Goal: Information Seeking & Learning: Check status

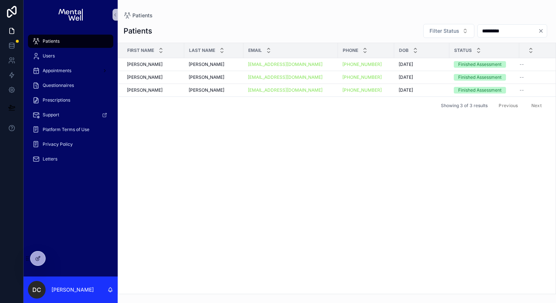
click at [73, 39] on div "Patients" at bounding box center [70, 41] width 77 height 12
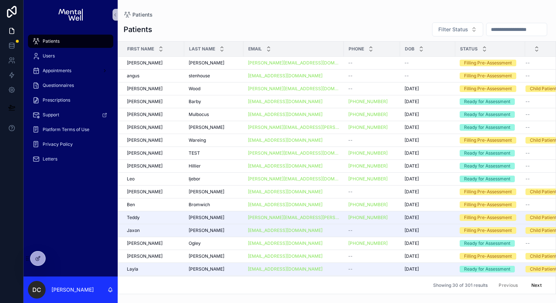
click at [497, 29] on input "*********" at bounding box center [517, 29] width 60 height 10
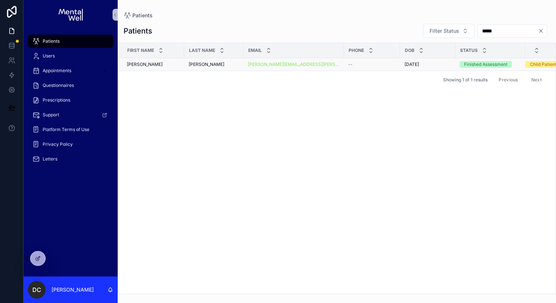
type input "*****"
click at [225, 66] on div "[PERSON_NAME] [PERSON_NAME]" at bounding box center [214, 64] width 50 height 6
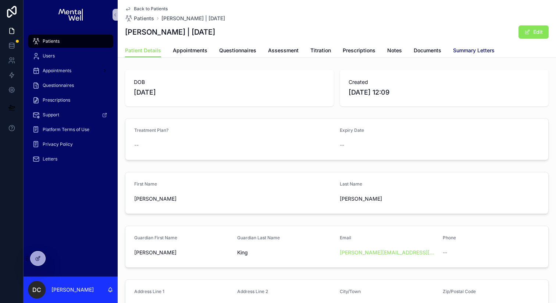
click at [456, 50] on span "Summary Letters" at bounding box center [474, 50] width 42 height 7
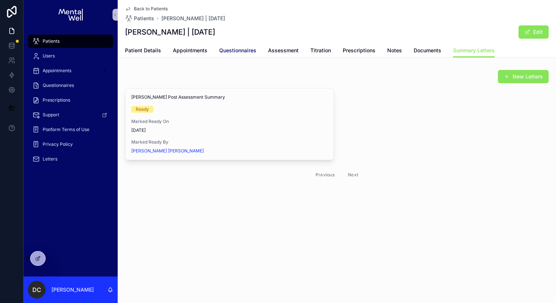
click at [236, 50] on span "Questionnaires" at bounding box center [237, 50] width 37 height 7
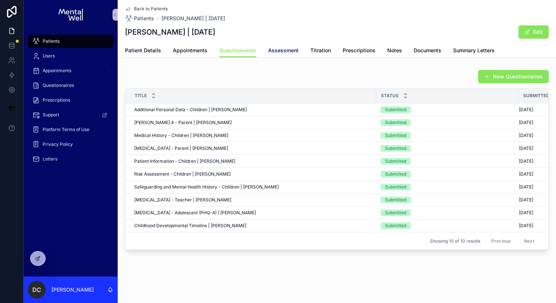
click at [284, 53] on span "Assessment" at bounding box center [283, 50] width 31 height 7
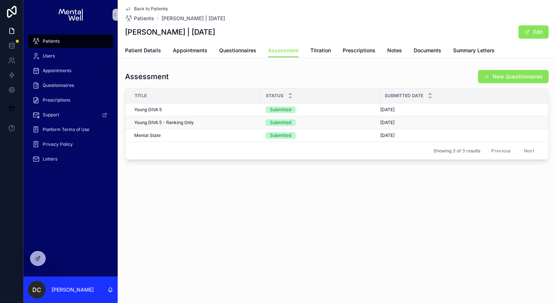
click at [229, 123] on div "Young DIVA 5 - Ranking Only Young DIVA 5 - Ranking Only" at bounding box center [195, 123] width 123 height 6
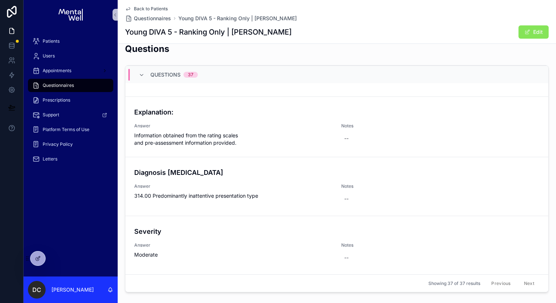
scroll to position [192, 0]
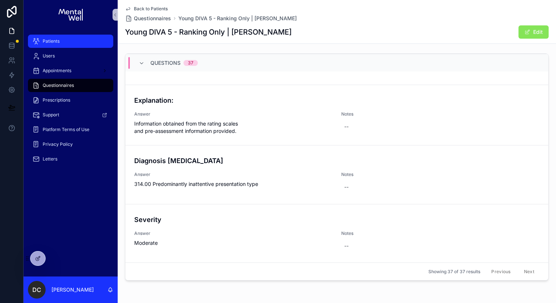
click at [57, 39] on span "Patients" at bounding box center [51, 41] width 17 height 6
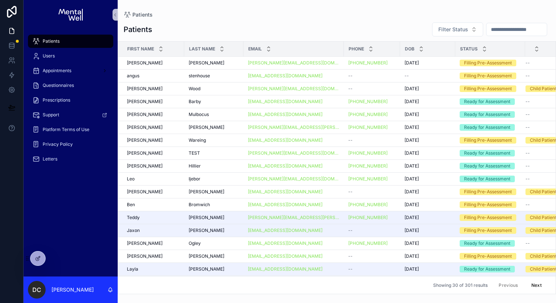
click at [489, 31] on input "scrollable content" at bounding box center [517, 29] width 60 height 10
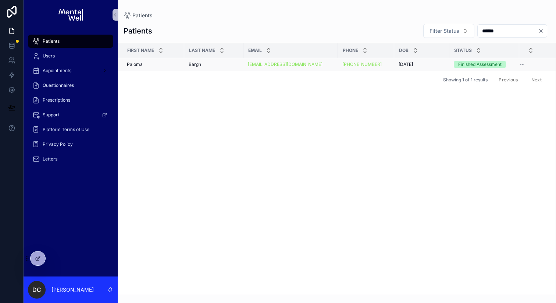
type input "******"
click at [176, 66] on div "[PERSON_NAME]" at bounding box center [153, 64] width 53 height 6
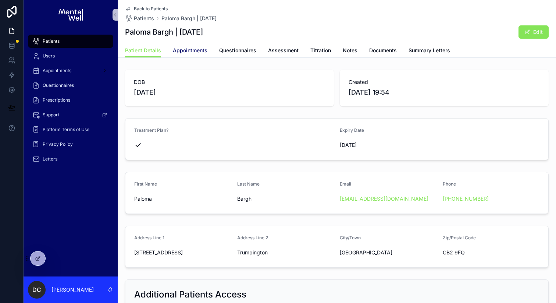
click at [195, 45] on link "Appointments" at bounding box center [190, 51] width 35 height 15
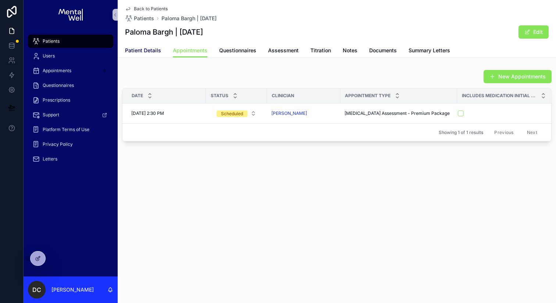
click at [152, 55] on link "Patient Details" at bounding box center [143, 51] width 36 height 15
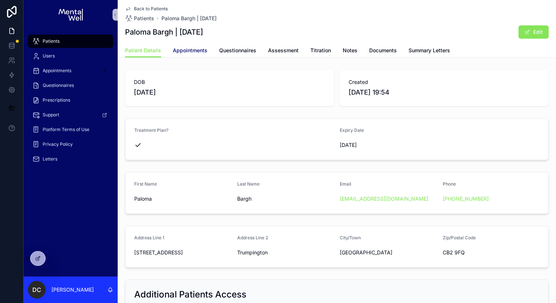
click at [197, 52] on span "Appointments" at bounding box center [190, 50] width 35 height 7
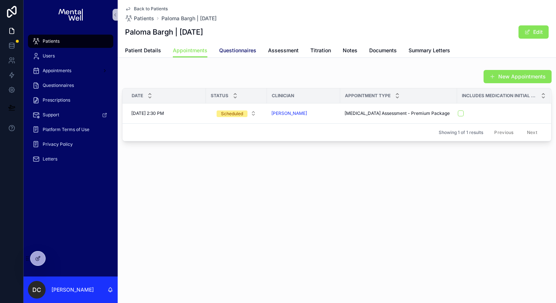
click at [241, 56] on link "Questionnaires" at bounding box center [237, 51] width 37 height 15
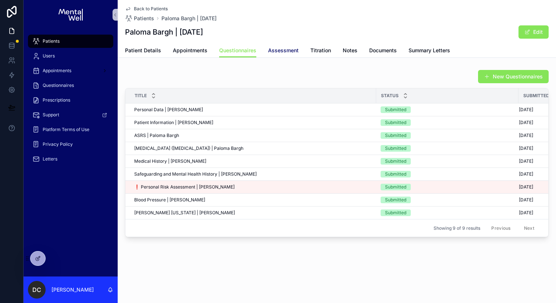
click at [279, 52] on span "Assessment" at bounding box center [283, 50] width 31 height 7
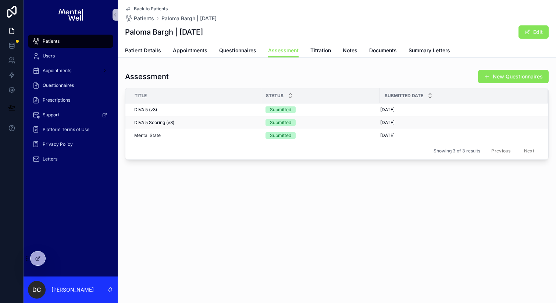
click at [245, 123] on div "DIVA 5 Scoring (v3) DIVA 5 Scoring (v3)" at bounding box center [195, 123] width 123 height 6
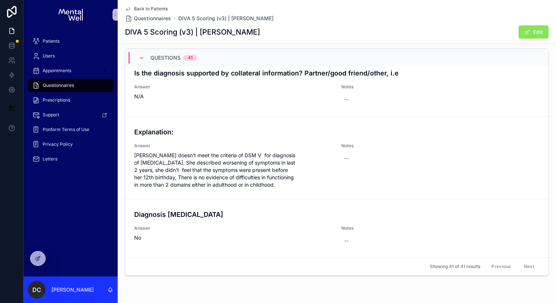
scroll to position [200, 0]
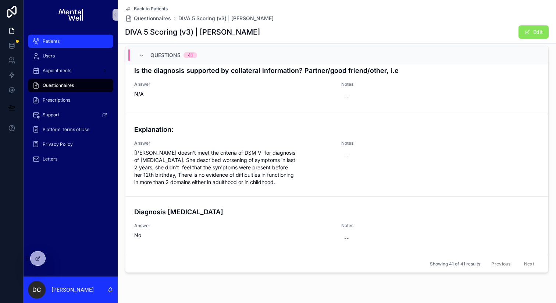
click at [82, 39] on div "Patients" at bounding box center [70, 41] width 77 height 12
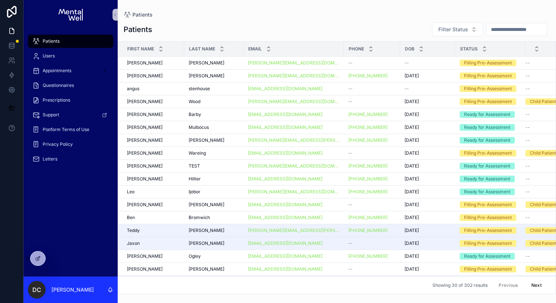
click at [493, 29] on input "scrollable content" at bounding box center [517, 29] width 60 height 10
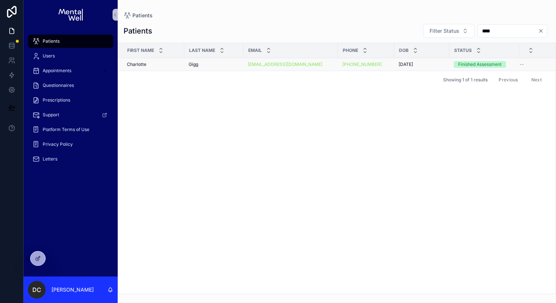
type input "****"
click at [218, 64] on div "Gigg Gigg" at bounding box center [214, 64] width 50 height 6
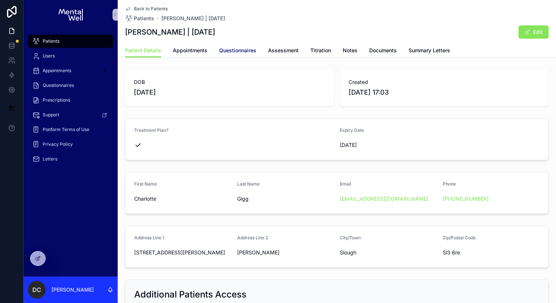
click at [235, 52] on span "Questionnaires" at bounding box center [237, 50] width 37 height 7
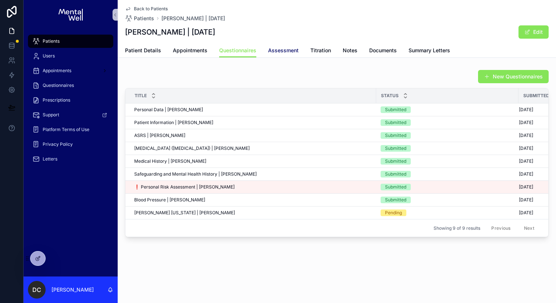
click at [282, 53] on span "Assessment" at bounding box center [283, 50] width 31 height 7
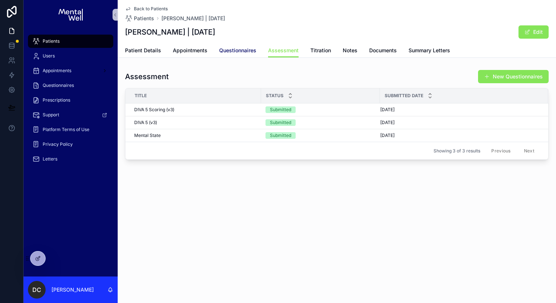
click at [231, 51] on span "Questionnaires" at bounding box center [237, 50] width 37 height 7
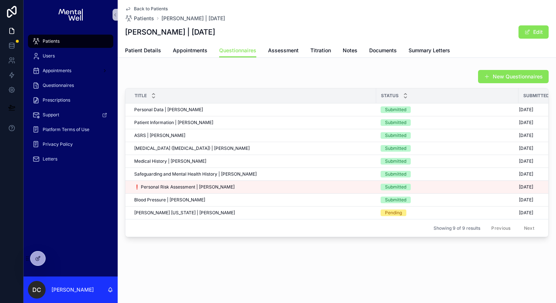
click at [209, 120] on div "Patient Information | [PERSON_NAME] Patient Information | [PERSON_NAME]" at bounding box center [253, 123] width 238 height 6
click at [185, 43] on div "Back to Patients Patients [PERSON_NAME] | [DATE] [PERSON_NAME] | [DATE] Edit" at bounding box center [337, 21] width 424 height 43
click at [185, 49] on span "Appointments" at bounding box center [190, 50] width 35 height 7
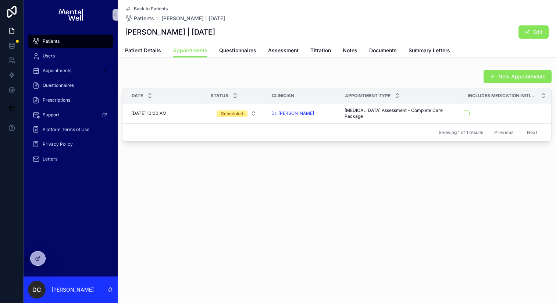
click at [80, 40] on div "Patients" at bounding box center [70, 41] width 77 height 12
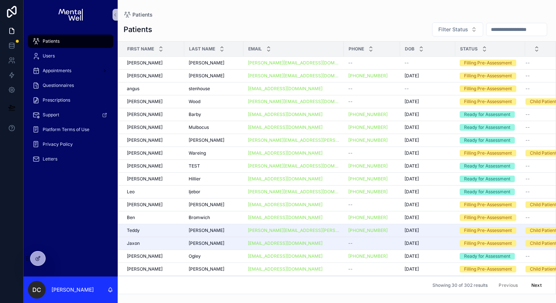
click at [495, 27] on input "scrollable content" at bounding box center [517, 29] width 60 height 10
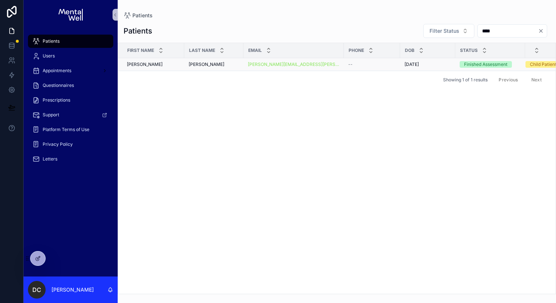
type input "****"
click at [223, 63] on div "[PERSON_NAME] [PERSON_NAME]" at bounding box center [214, 64] width 50 height 6
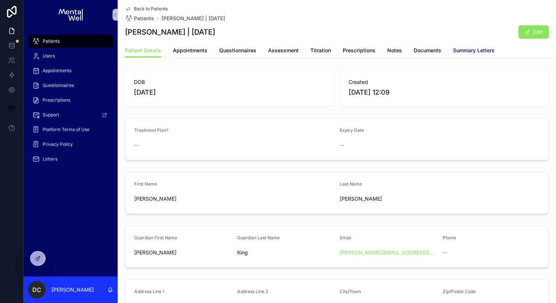
click at [464, 52] on span "Summary Letters" at bounding box center [474, 50] width 42 height 7
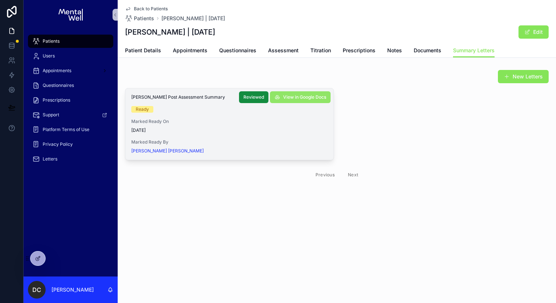
click at [290, 94] on button "View in Google Docs" at bounding box center [300, 97] width 61 height 12
click at [288, 52] on span "Assessment" at bounding box center [283, 50] width 31 height 7
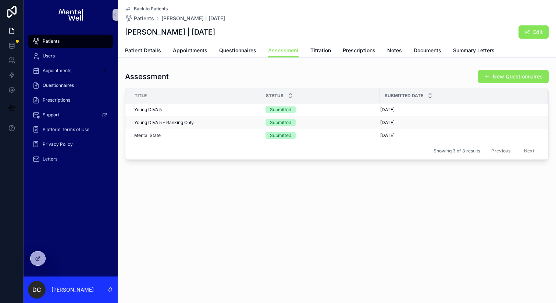
click at [213, 120] on div "Young DIVA 5 - Ranking Only Young DIVA 5 - Ranking Only" at bounding box center [195, 123] width 123 height 6
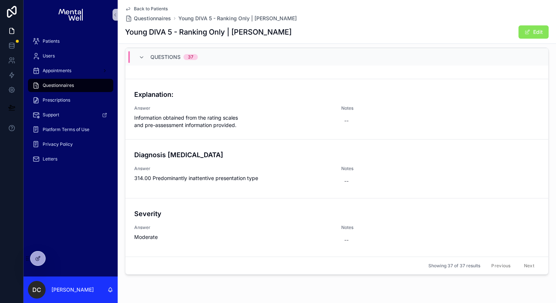
scroll to position [202, 0]
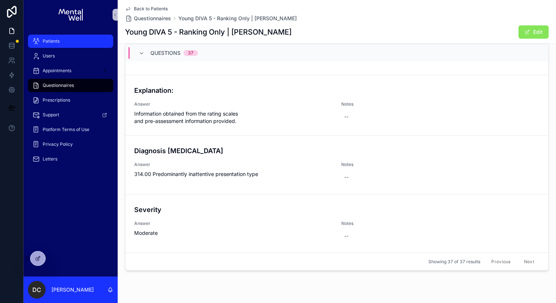
click at [83, 40] on div "Patients" at bounding box center [70, 41] width 77 height 12
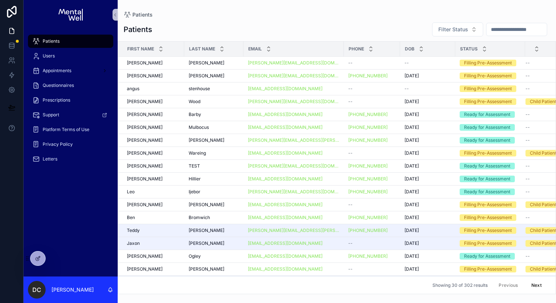
click at [495, 32] on input "scrollable content" at bounding box center [517, 29] width 60 height 10
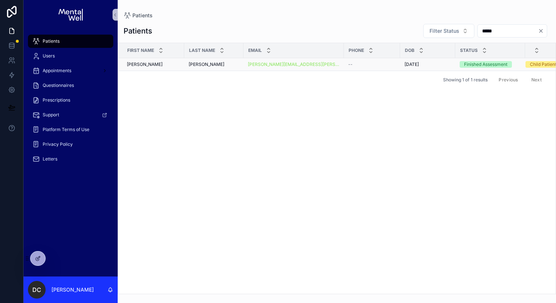
type input "*****"
click at [217, 65] on div "[PERSON_NAME] [PERSON_NAME]" at bounding box center [214, 64] width 50 height 6
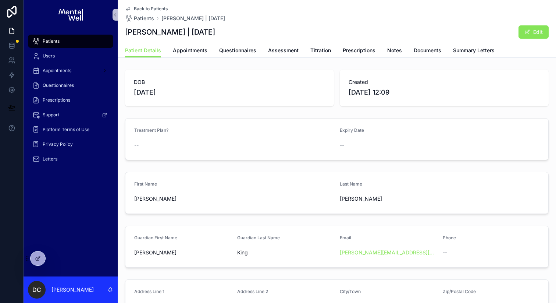
click at [93, 39] on div "Patients" at bounding box center [70, 41] width 77 height 12
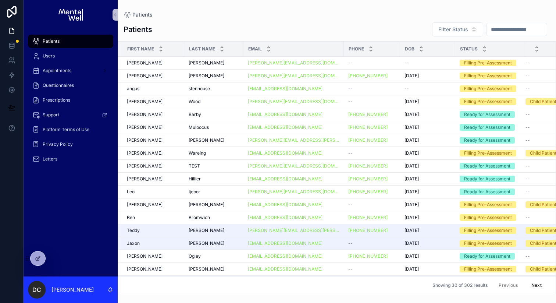
click at [492, 27] on input "scrollable content" at bounding box center [517, 29] width 60 height 10
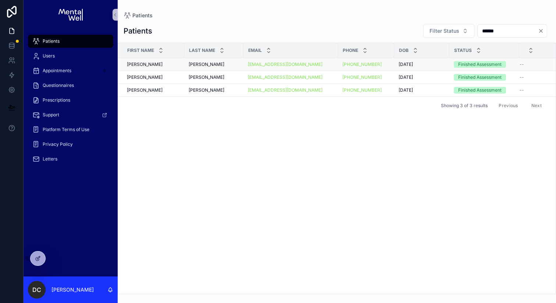
type input "******"
click at [217, 64] on div "[PERSON_NAME] [PERSON_NAME]" at bounding box center [214, 64] width 50 height 6
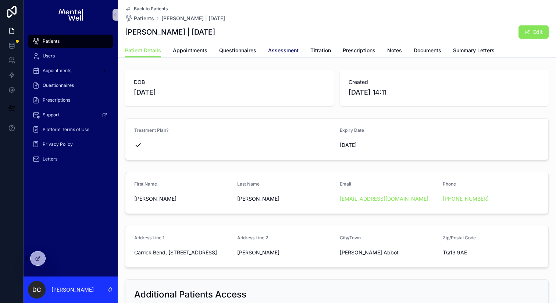
click at [276, 45] on link "Assessment" at bounding box center [283, 51] width 31 height 15
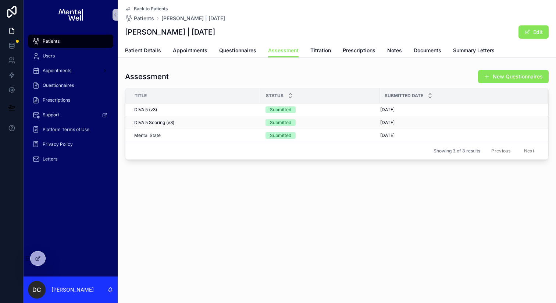
click at [203, 120] on div "DIVA 5 Scoring (v3) DIVA 5 Scoring (v3)" at bounding box center [195, 123] width 123 height 6
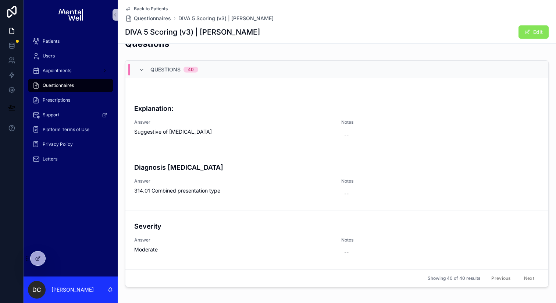
scroll to position [190, 0]
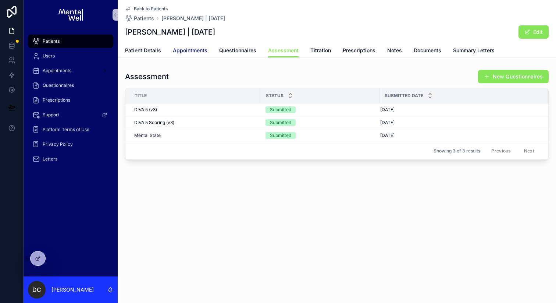
click at [183, 50] on span "Appointments" at bounding box center [190, 50] width 35 height 7
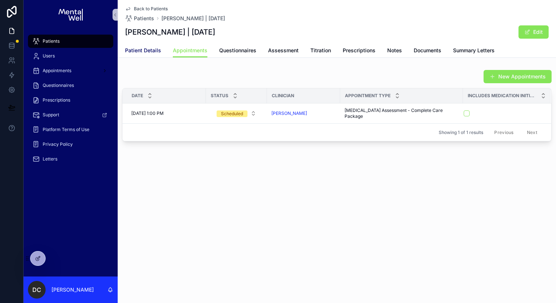
click at [154, 53] on span "Patient Details" at bounding box center [143, 50] width 36 height 7
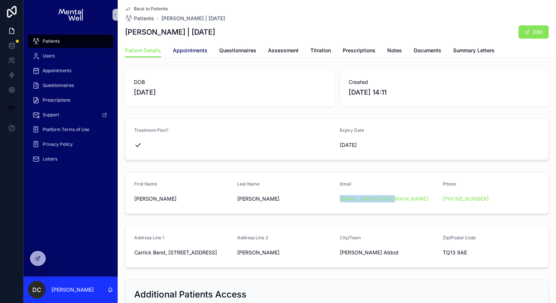
click at [195, 52] on span "Appointments" at bounding box center [190, 50] width 35 height 7
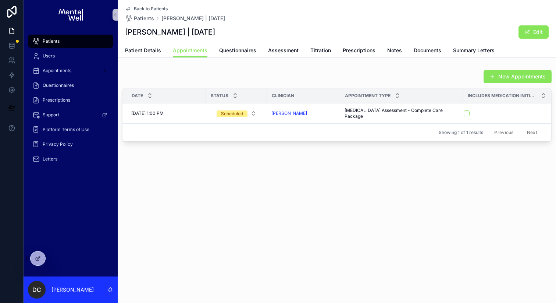
click at [71, 42] on div "Patients" at bounding box center [70, 41] width 77 height 12
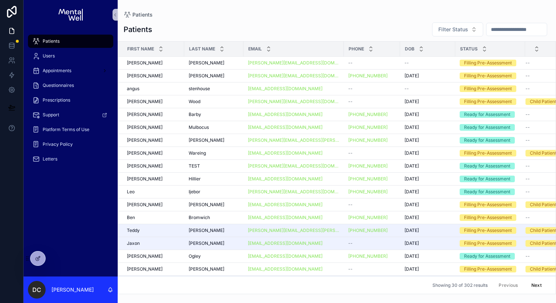
click at [506, 28] on input "scrollable content" at bounding box center [517, 29] width 60 height 10
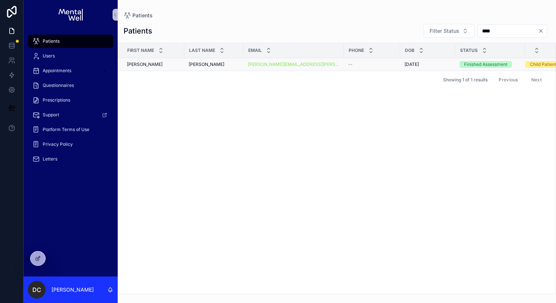
type input "****"
click at [223, 66] on div "[PERSON_NAME] [PERSON_NAME]" at bounding box center [214, 64] width 50 height 6
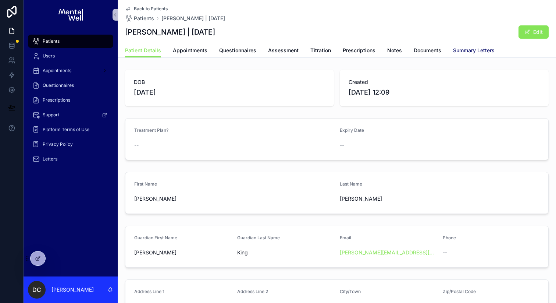
click at [492, 50] on span "Summary Letters" at bounding box center [474, 50] width 42 height 7
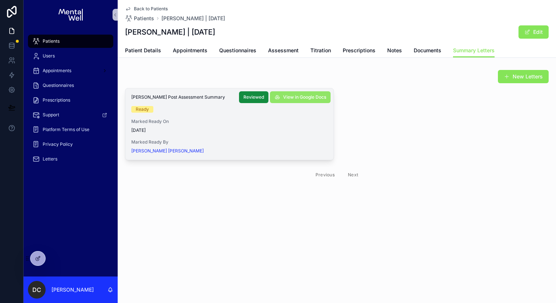
click at [309, 98] on span "View in Google Docs" at bounding box center [304, 97] width 43 height 6
click at [87, 44] on div "Patients" at bounding box center [70, 41] width 77 height 12
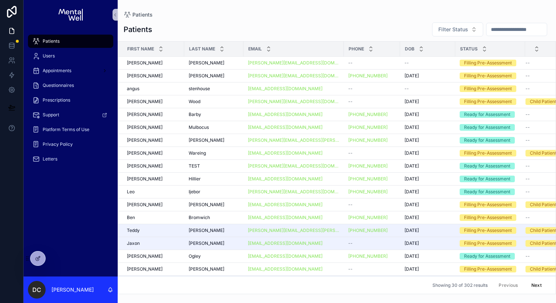
click at [489, 30] on input "scrollable content" at bounding box center [517, 29] width 60 height 10
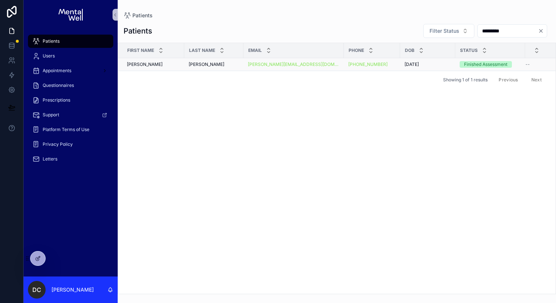
type input "*********"
click at [226, 65] on div "[PERSON_NAME] [PERSON_NAME]" at bounding box center [214, 64] width 50 height 6
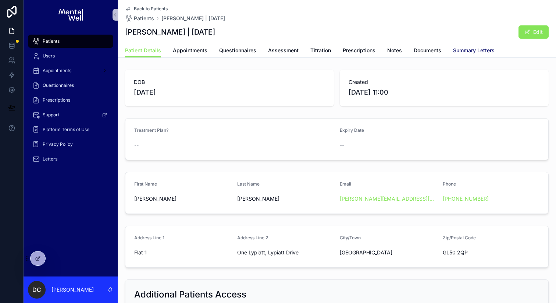
click at [457, 46] on link "Summary Letters" at bounding box center [474, 51] width 42 height 15
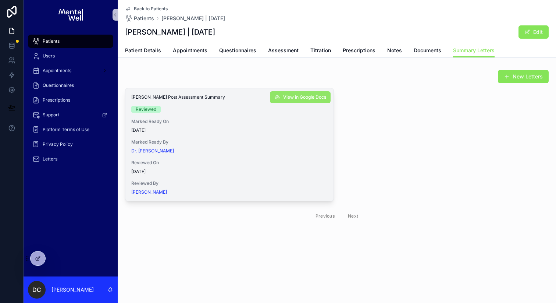
click at [313, 93] on button "View in Google Docs" at bounding box center [300, 97] width 61 height 12
click at [179, 50] on span "Appointments" at bounding box center [190, 50] width 35 height 7
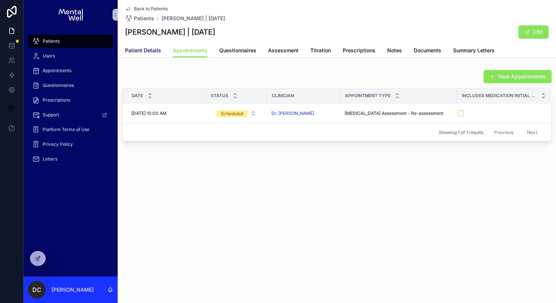
click at [153, 50] on span "Patient Details" at bounding box center [143, 50] width 36 height 7
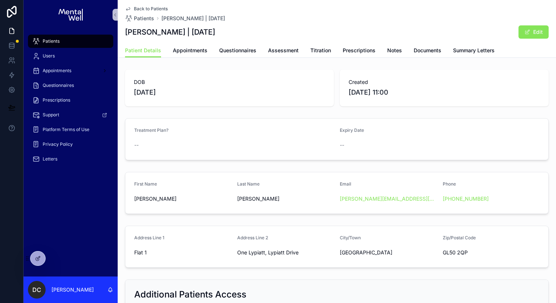
click at [51, 43] on span "Patients" at bounding box center [51, 41] width 17 height 6
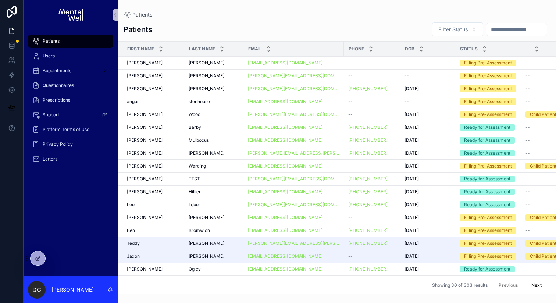
click at [510, 29] on input "scrollable content" at bounding box center [517, 29] width 60 height 10
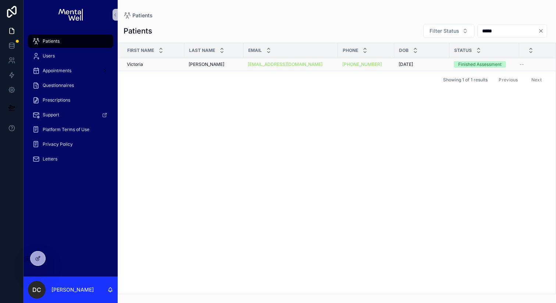
type input "*****"
click at [220, 61] on td "[PERSON_NAME] [PERSON_NAME]" at bounding box center [213, 64] width 59 height 13
click at [220, 66] on div "[PERSON_NAME] [PERSON_NAME]" at bounding box center [214, 64] width 50 height 6
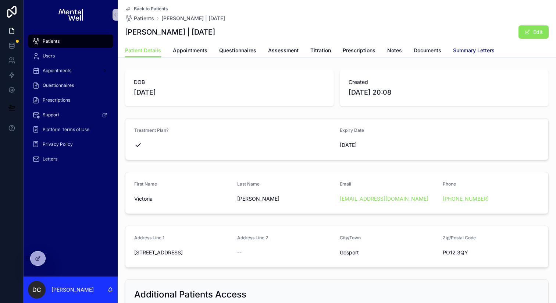
click at [458, 50] on span "Summary Letters" at bounding box center [474, 50] width 42 height 7
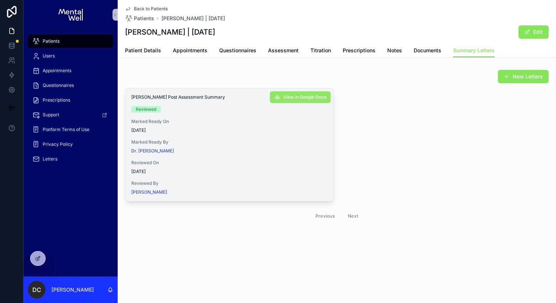
click at [313, 96] on span "View in Google Docs" at bounding box center [304, 97] width 43 height 6
click at [273, 54] on link "Assessment" at bounding box center [283, 51] width 31 height 15
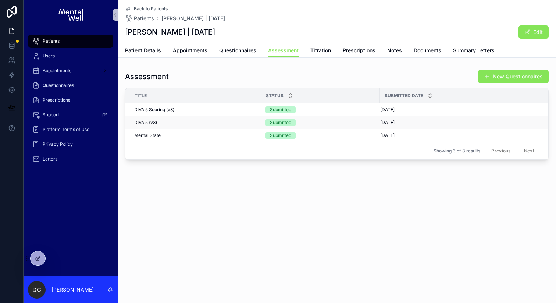
click at [206, 123] on div "DIVA 5 (v3) DIVA 5 (v3)" at bounding box center [195, 123] width 123 height 6
click at [201, 54] on span "Appointments" at bounding box center [190, 50] width 35 height 7
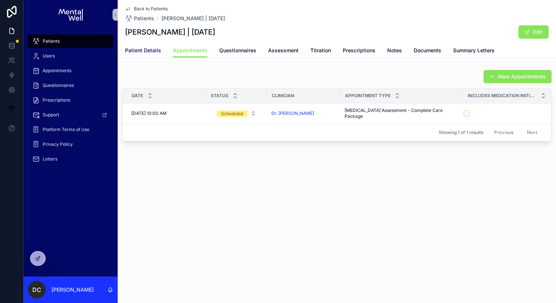
click at [149, 51] on span "Patient Details" at bounding box center [143, 50] width 36 height 7
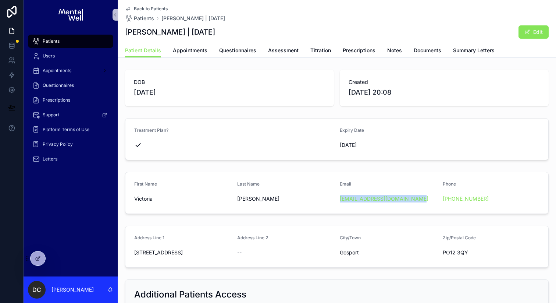
click at [52, 36] on div "Patients" at bounding box center [70, 41] width 77 height 12
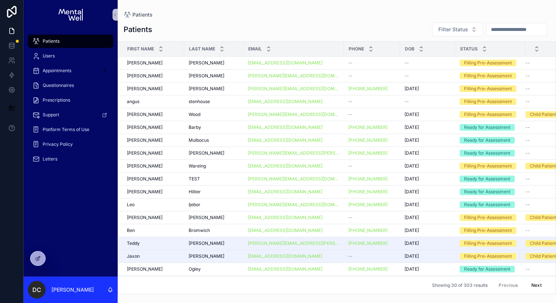
click at [493, 30] on input "scrollable content" at bounding box center [517, 29] width 60 height 10
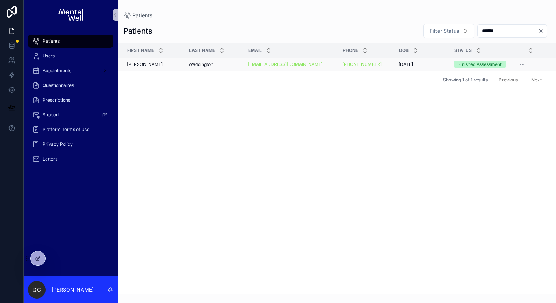
type input "******"
click at [230, 65] on div "Waddington Waddington" at bounding box center [214, 64] width 50 height 6
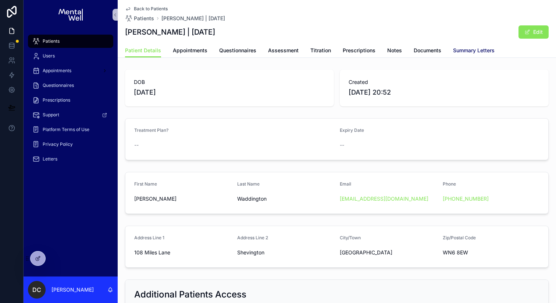
click at [466, 54] on span "Summary Letters" at bounding box center [474, 50] width 42 height 7
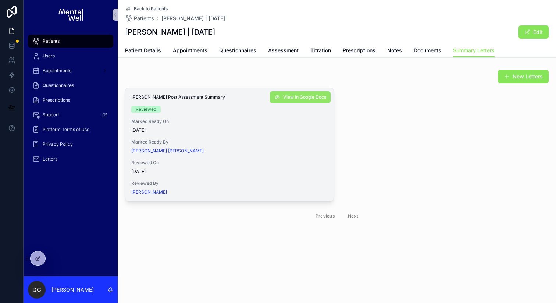
click at [319, 96] on span "View in Google Docs" at bounding box center [304, 97] width 43 height 6
click at [187, 48] on span "Appointments" at bounding box center [190, 50] width 35 height 7
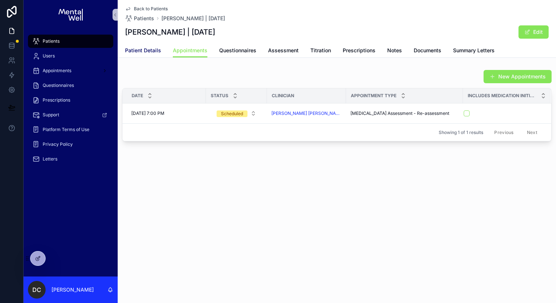
click at [158, 49] on span "Patient Details" at bounding box center [143, 50] width 36 height 7
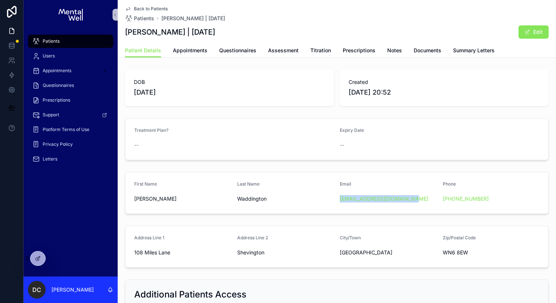
click at [56, 39] on span "Patients" at bounding box center [51, 41] width 17 height 6
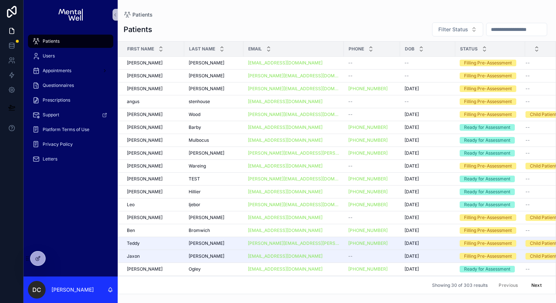
click at [489, 33] on input "scrollable content" at bounding box center [517, 29] width 60 height 10
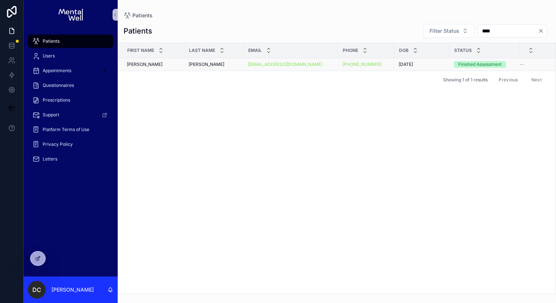
type input "****"
click at [208, 62] on div "[PERSON_NAME] [PERSON_NAME]" at bounding box center [214, 64] width 50 height 6
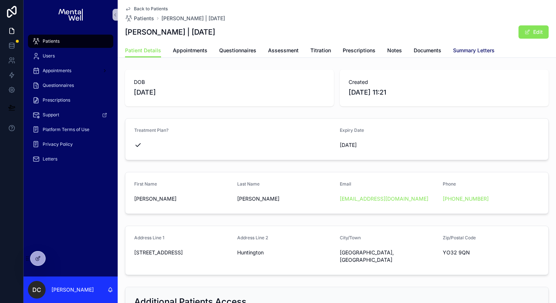
click at [457, 50] on span "Summary Letters" at bounding box center [474, 50] width 42 height 7
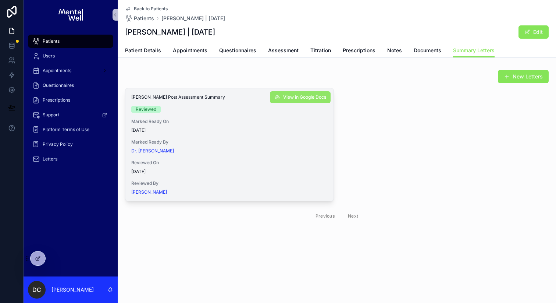
click at [300, 96] on span "View in Google Docs" at bounding box center [304, 97] width 43 height 6
click at [233, 45] on link "Questionnaires" at bounding box center [237, 51] width 37 height 15
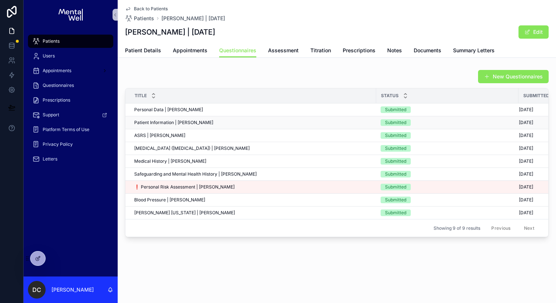
click at [207, 121] on div "Patient Information | [PERSON_NAME] Patient Information | [PERSON_NAME]" at bounding box center [253, 123] width 238 height 6
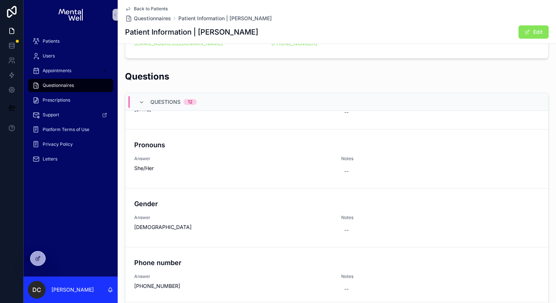
scroll to position [160, 0]
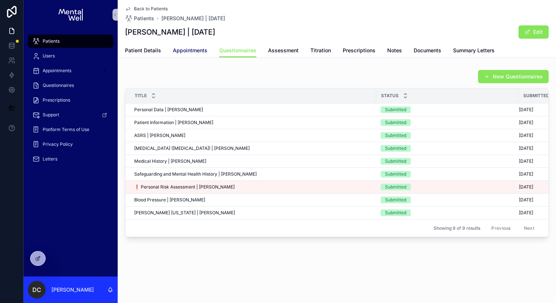
click at [181, 50] on span "Appointments" at bounding box center [190, 50] width 35 height 7
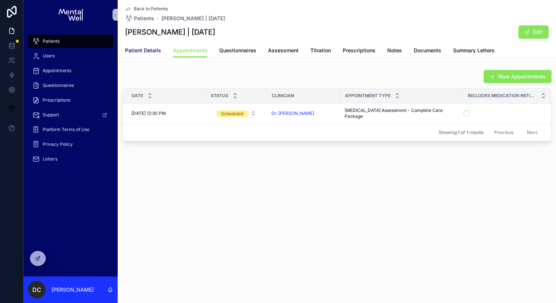
click at [146, 44] on link "Patient Details" at bounding box center [143, 51] width 36 height 15
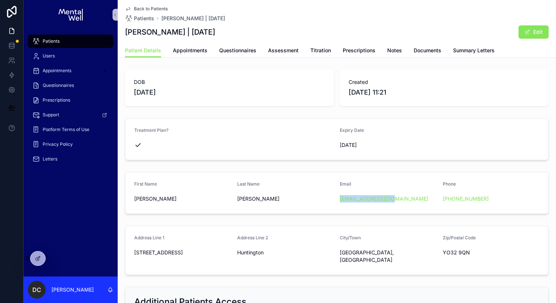
click at [59, 39] on div "Patients" at bounding box center [70, 41] width 77 height 12
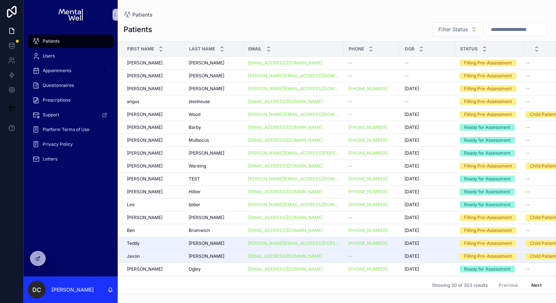
click at [487, 30] on input "scrollable content" at bounding box center [517, 29] width 60 height 10
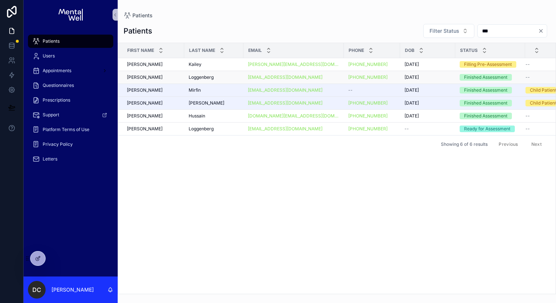
type input "***"
click at [212, 75] on span "Loggenberg" at bounding box center [201, 77] width 25 height 6
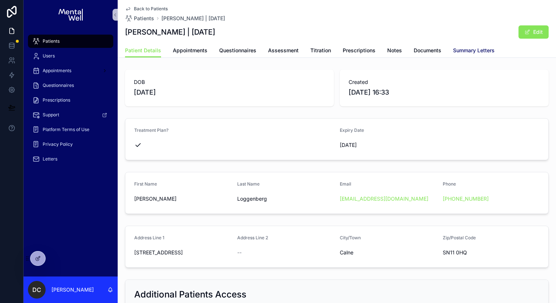
click at [467, 49] on span "Summary Letters" at bounding box center [474, 50] width 42 height 7
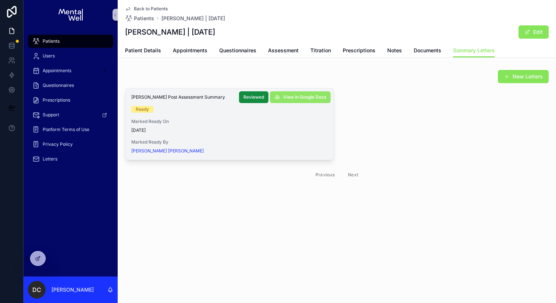
click at [293, 99] on span "View in Google Docs" at bounding box center [304, 97] width 43 height 6
click at [99, 45] on div "Patients" at bounding box center [70, 41] width 77 height 12
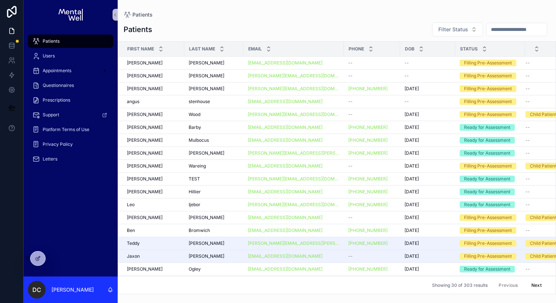
click at [505, 27] on input "scrollable content" at bounding box center [517, 29] width 60 height 10
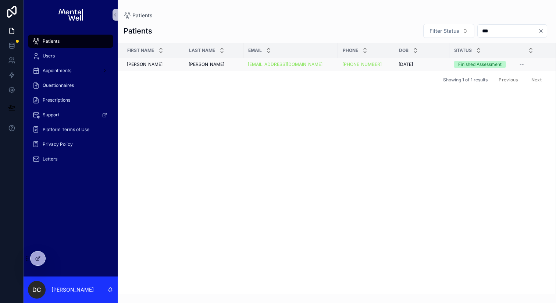
type input "***"
click at [224, 67] on div "[PERSON_NAME] [PERSON_NAME]" at bounding box center [214, 64] width 50 height 6
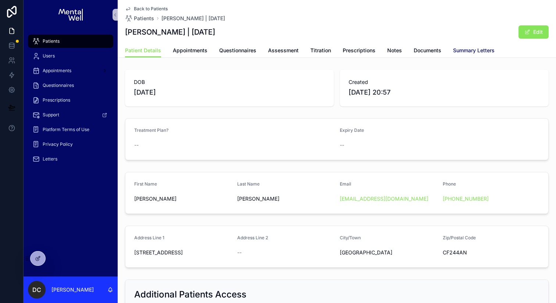
click at [474, 48] on span "Summary Letters" at bounding box center [474, 50] width 42 height 7
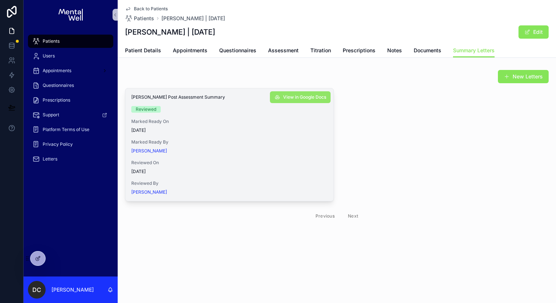
click at [286, 95] on span "View in Google Docs" at bounding box center [304, 97] width 43 height 6
click at [235, 50] on span "Questionnaires" at bounding box center [237, 50] width 37 height 7
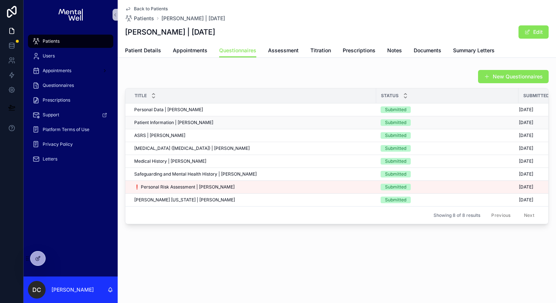
click at [206, 120] on span "Patient Information | [PERSON_NAME]" at bounding box center [173, 123] width 79 height 6
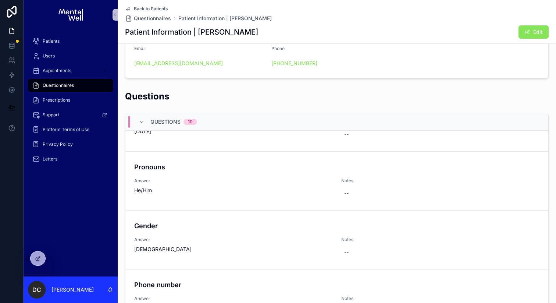
scroll to position [156, 0]
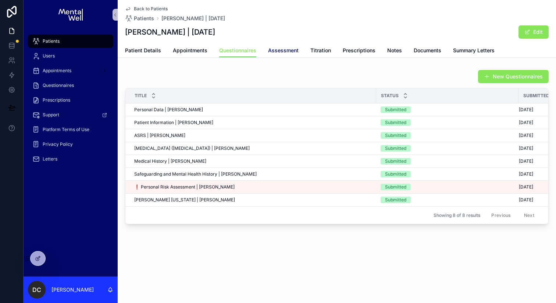
click at [288, 51] on span "Assessment" at bounding box center [283, 50] width 31 height 7
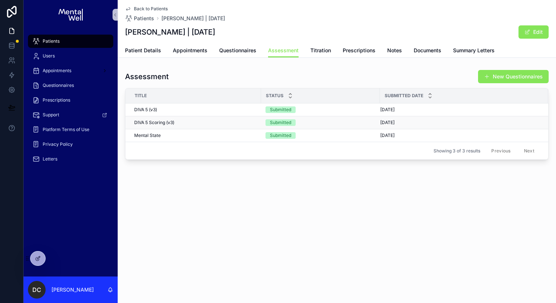
click at [220, 123] on div "DIVA 5 Scoring (v3) DIVA 5 Scoring (v3)" at bounding box center [195, 123] width 123 height 6
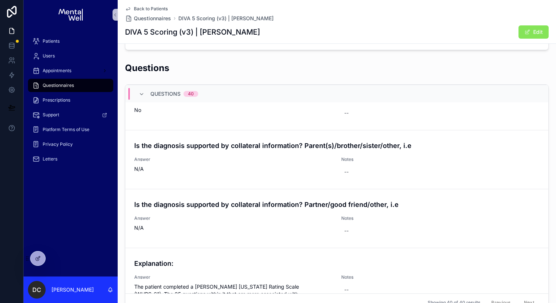
scroll to position [2012, 0]
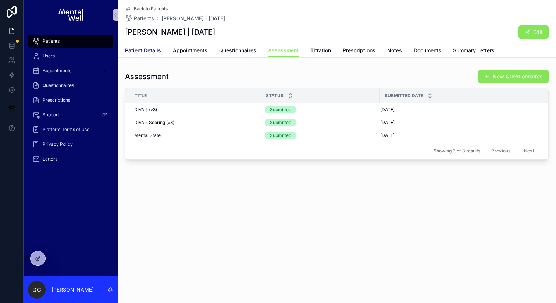
click at [155, 44] on link "Patient Details" at bounding box center [143, 51] width 36 height 15
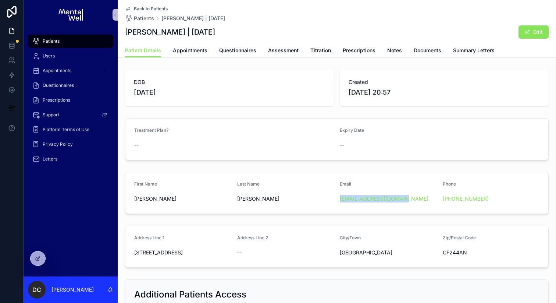
click at [70, 44] on div "Patients" at bounding box center [70, 41] width 77 height 12
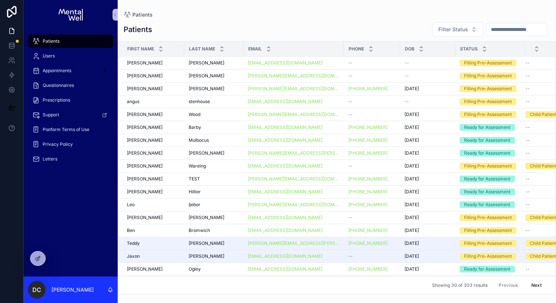
click at [515, 26] on input "scrollable content" at bounding box center [517, 29] width 60 height 10
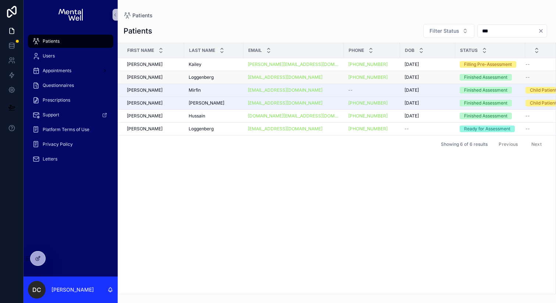
type input "***"
click at [216, 75] on div "Loggenberg Loggenberg" at bounding box center [214, 77] width 50 height 6
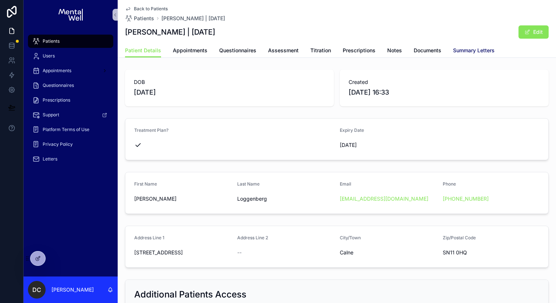
click at [455, 51] on span "Summary Letters" at bounding box center [474, 50] width 42 height 7
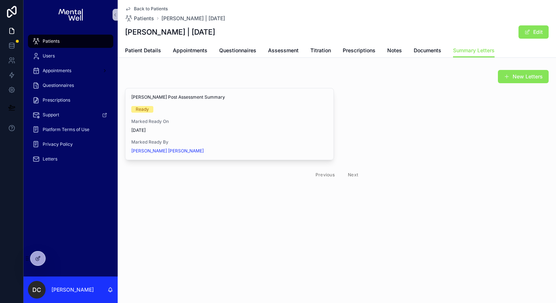
click at [59, 40] on span "Patients" at bounding box center [51, 41] width 17 height 6
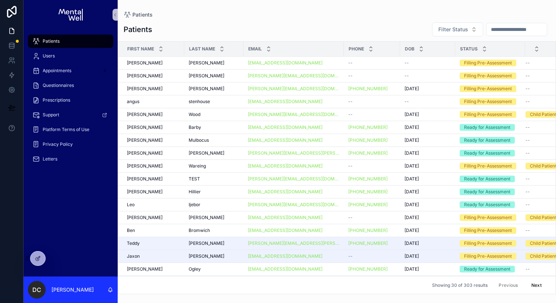
click at [500, 28] on input "scrollable content" at bounding box center [517, 29] width 60 height 10
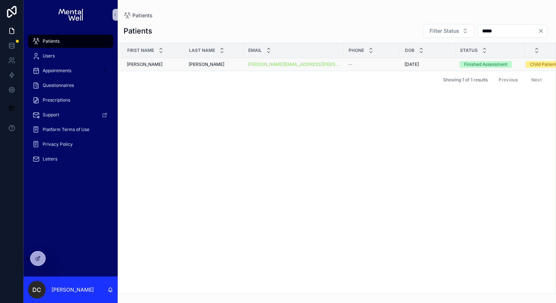
type input "*****"
click at [364, 68] on td "--" at bounding box center [372, 64] width 56 height 13
click at [386, 64] on div "--" at bounding box center [371, 64] width 47 height 6
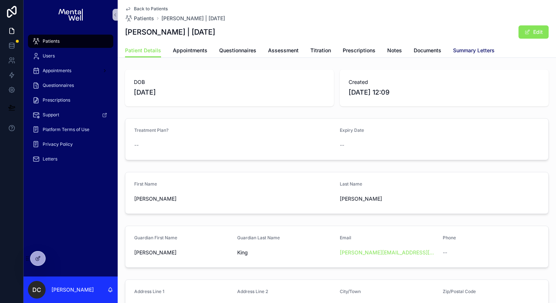
click at [467, 53] on span "Summary Letters" at bounding box center [474, 50] width 42 height 7
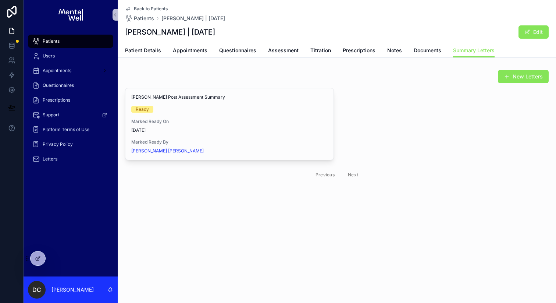
click at [73, 39] on div "Patients" at bounding box center [70, 41] width 77 height 12
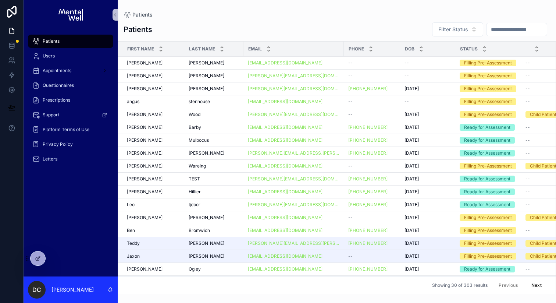
click at [487, 30] on input "scrollable content" at bounding box center [517, 29] width 60 height 10
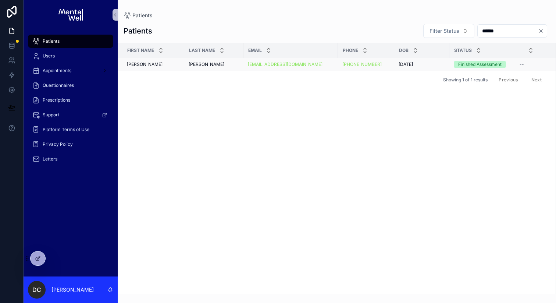
type input "******"
click at [220, 66] on div "[PERSON_NAME] [PERSON_NAME]" at bounding box center [214, 64] width 50 height 6
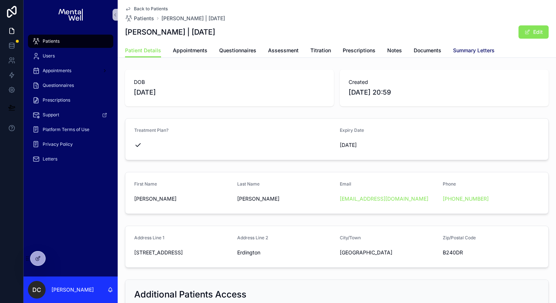
click at [480, 48] on span "Summary Letters" at bounding box center [474, 50] width 42 height 7
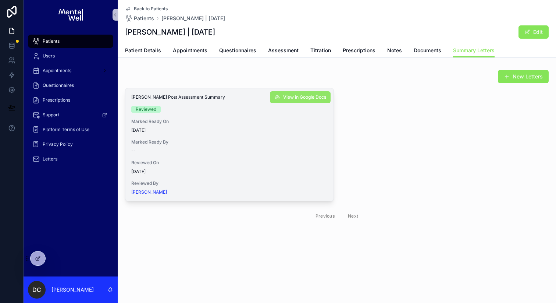
click at [300, 98] on span "View in Google Docs" at bounding box center [304, 97] width 43 height 6
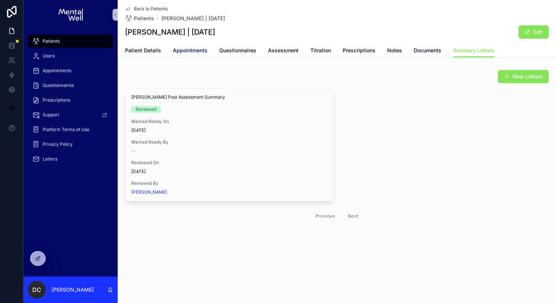
click at [199, 55] on link "Appointments" at bounding box center [190, 51] width 35 height 15
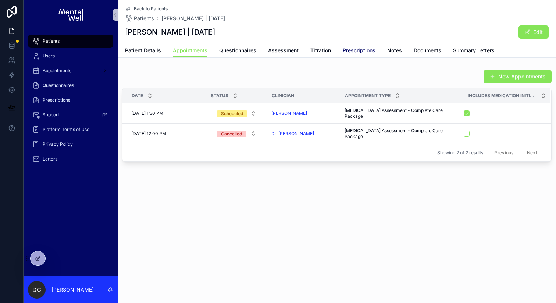
click at [363, 49] on span "Prescriptions" at bounding box center [359, 50] width 33 height 7
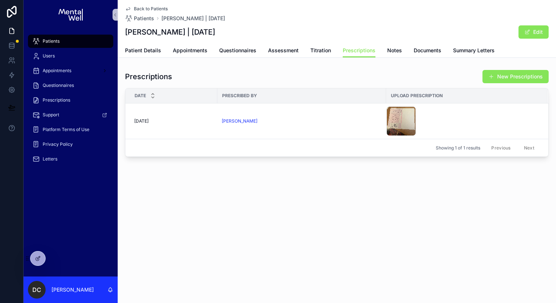
click at [67, 42] on div "Patients" at bounding box center [70, 41] width 77 height 12
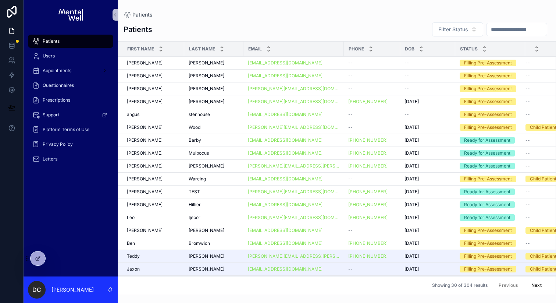
click at [489, 31] on input "scrollable content" at bounding box center [517, 29] width 60 height 10
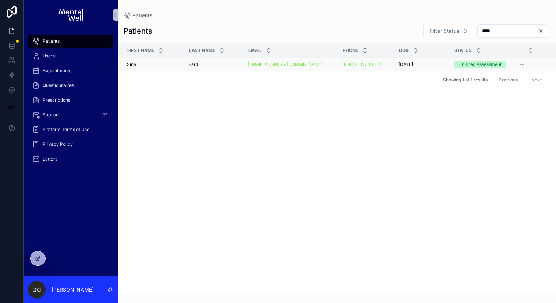
type input "****"
click at [221, 66] on div "[PERSON_NAME]" at bounding box center [214, 64] width 50 height 6
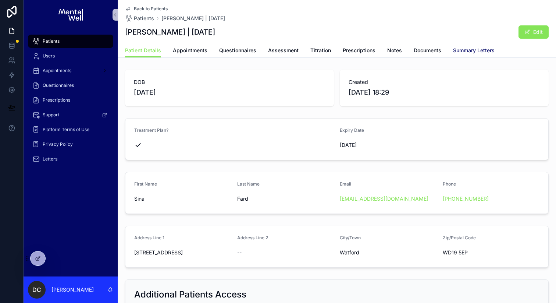
click at [473, 52] on span "Summary Letters" at bounding box center [474, 50] width 42 height 7
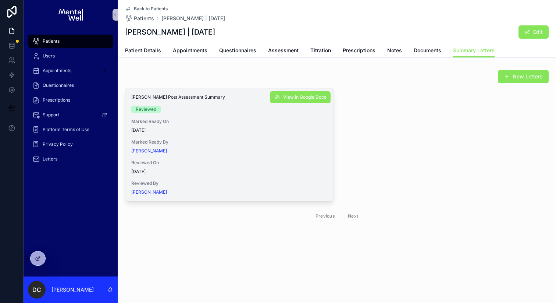
click at [292, 90] on div "View in Google Docs" at bounding box center [300, 95] width 61 height 15
click at [293, 97] on span "View in Google Docs" at bounding box center [304, 97] width 43 height 6
click at [154, 57] on link "Patient Details" at bounding box center [143, 51] width 36 height 15
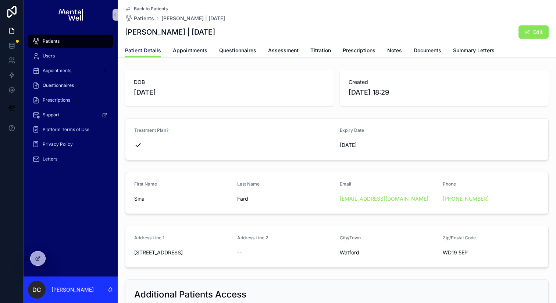
click at [154, 53] on span "Patient Details" at bounding box center [143, 50] width 36 height 7
click at [194, 52] on span "Appointments" at bounding box center [190, 50] width 35 height 7
